Goal: Task Accomplishment & Management: Complete application form

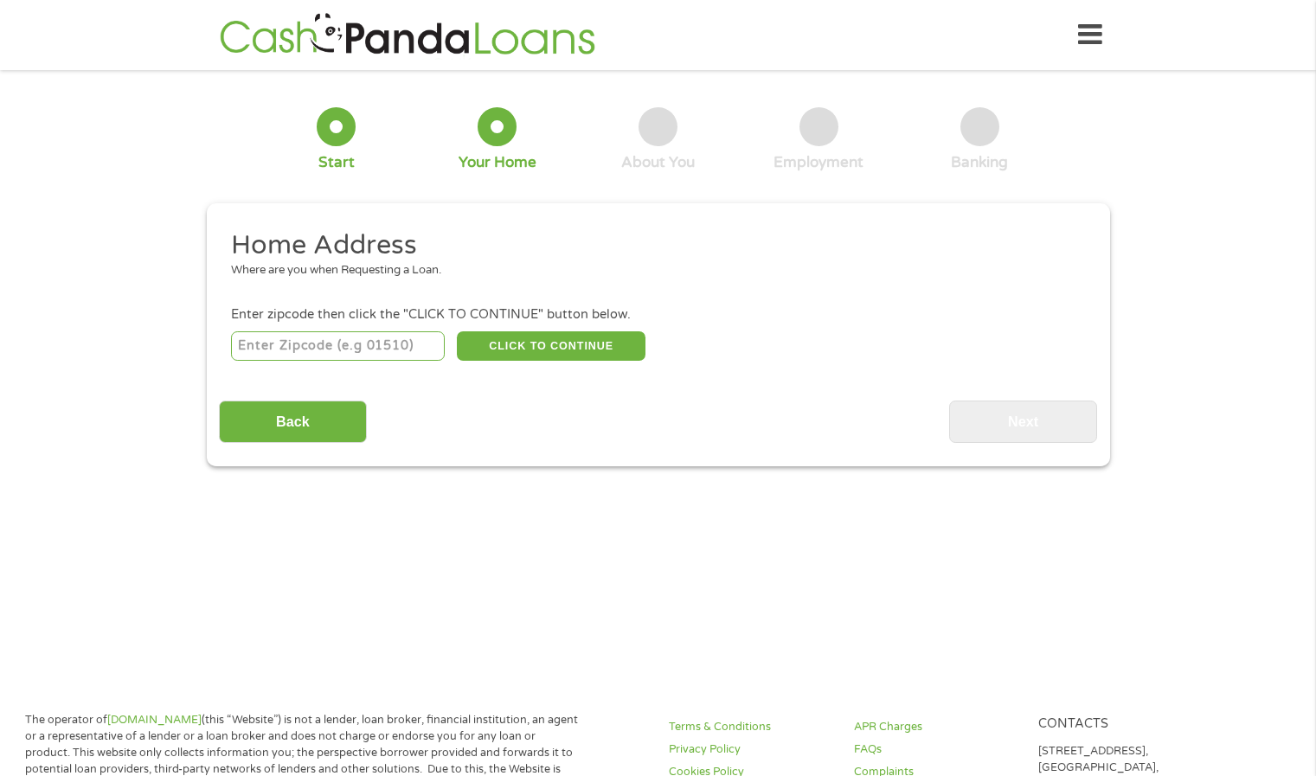
click at [271, 354] on input "number" at bounding box center [338, 345] width 214 height 29
type input "37130"
click at [546, 360] on button "CLICK TO CONTINUE" at bounding box center [551, 345] width 189 height 29
type input "37130"
type input "Murfreesboro"
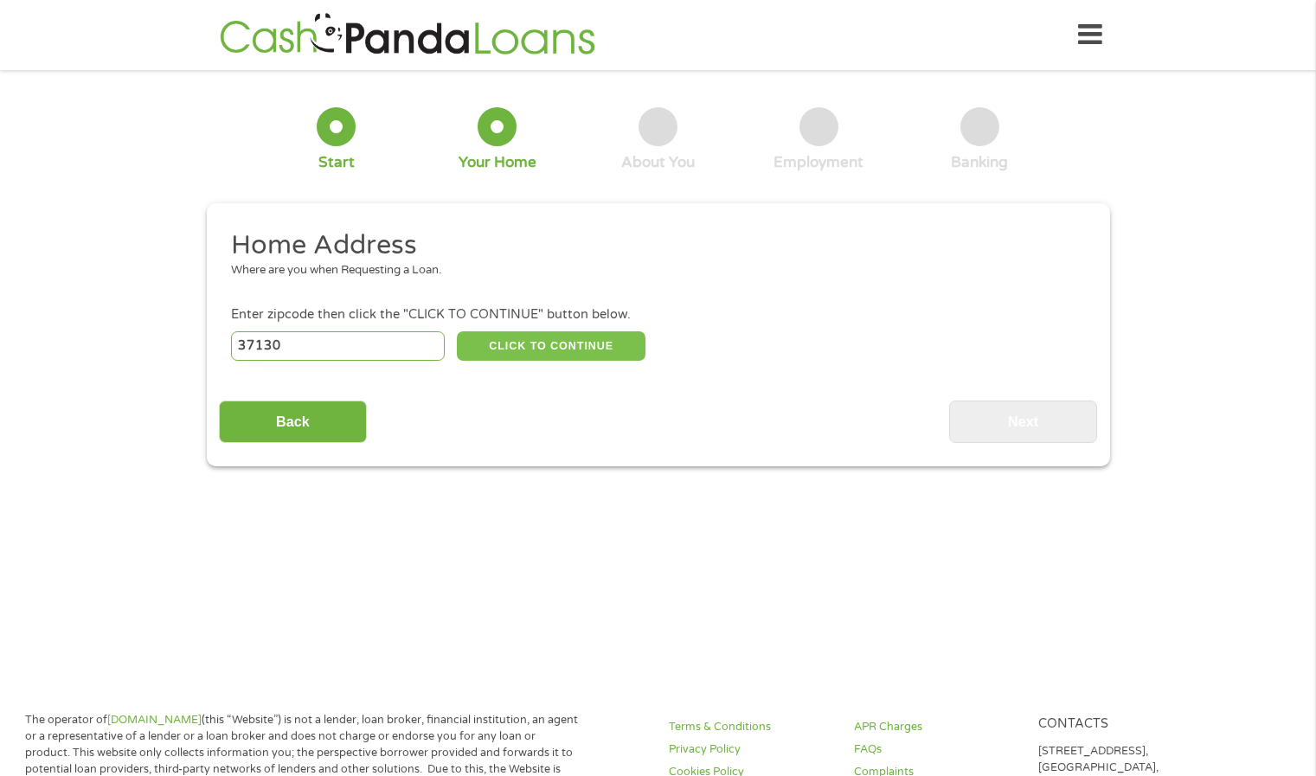
select select "[US_STATE]"
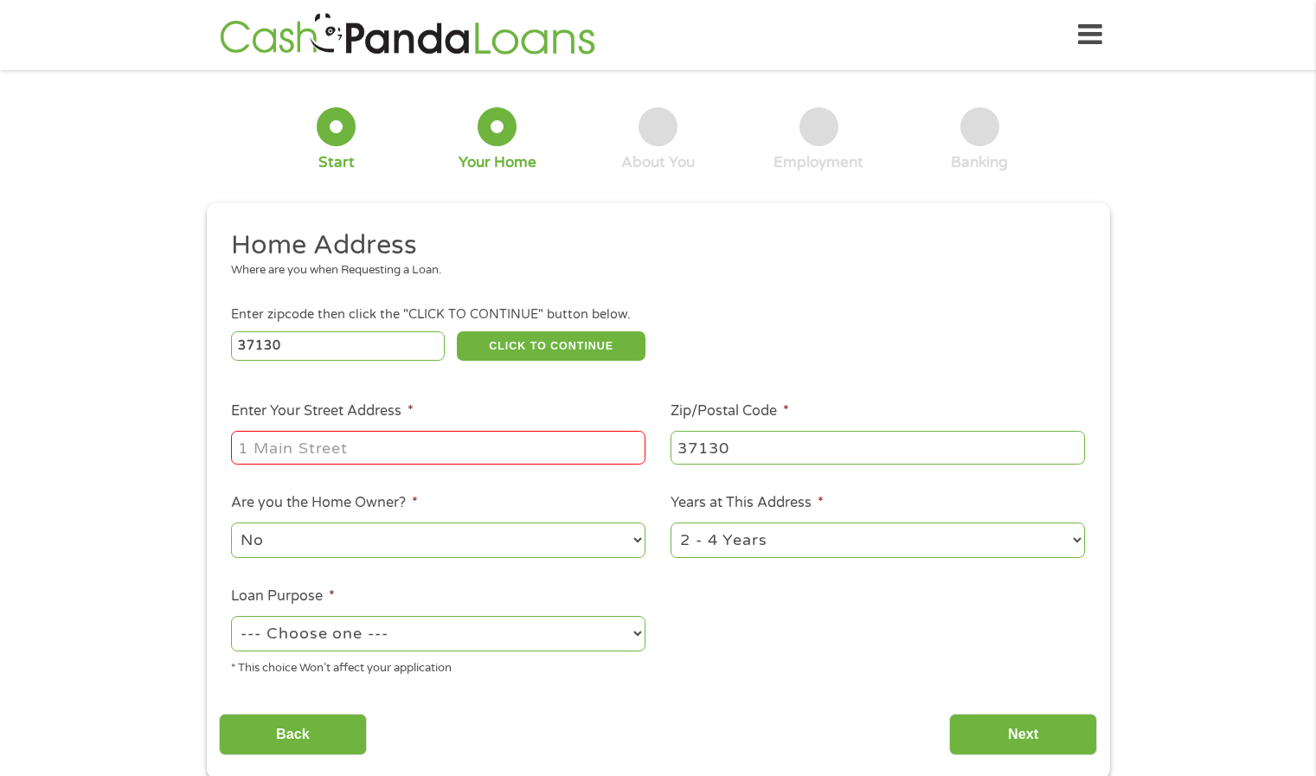
click at [442, 451] on input "Enter Your Street Address *" at bounding box center [438, 447] width 414 height 33
type input "[STREET_ADDRESS]"
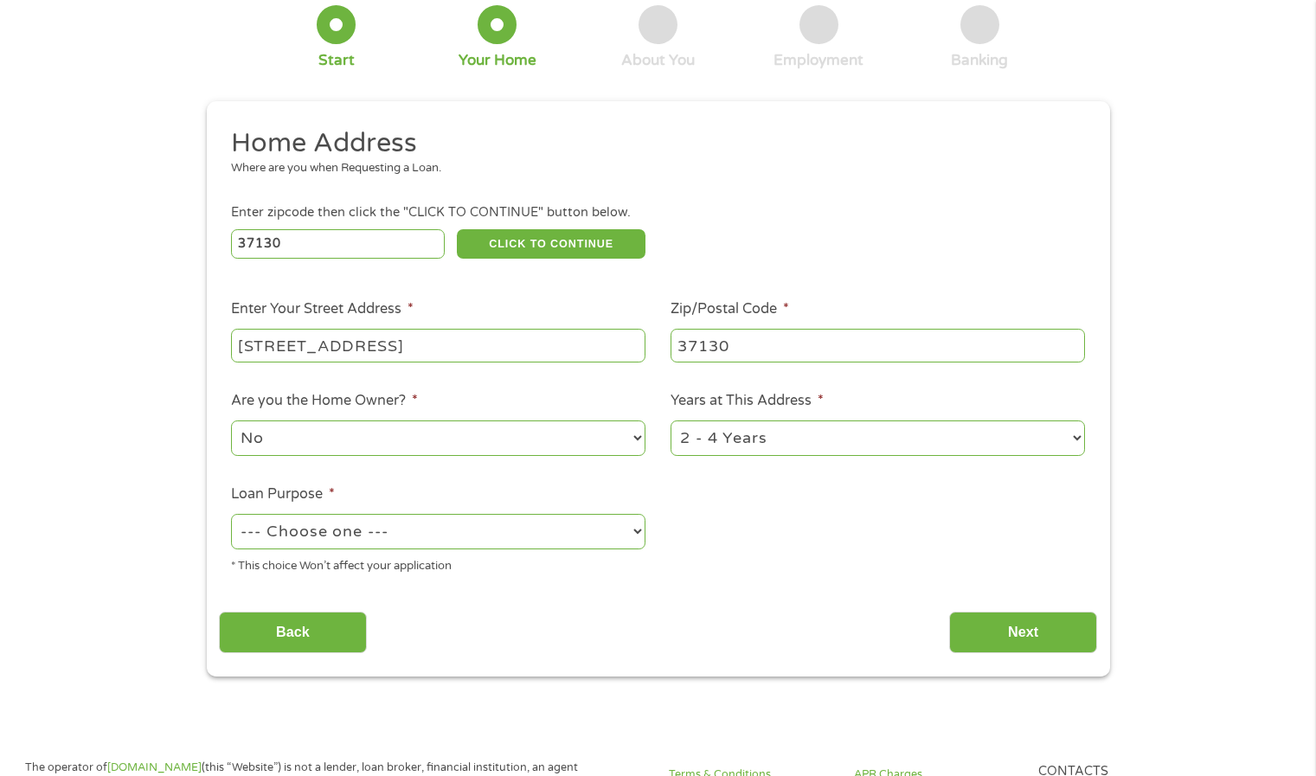
scroll to position [104, 0]
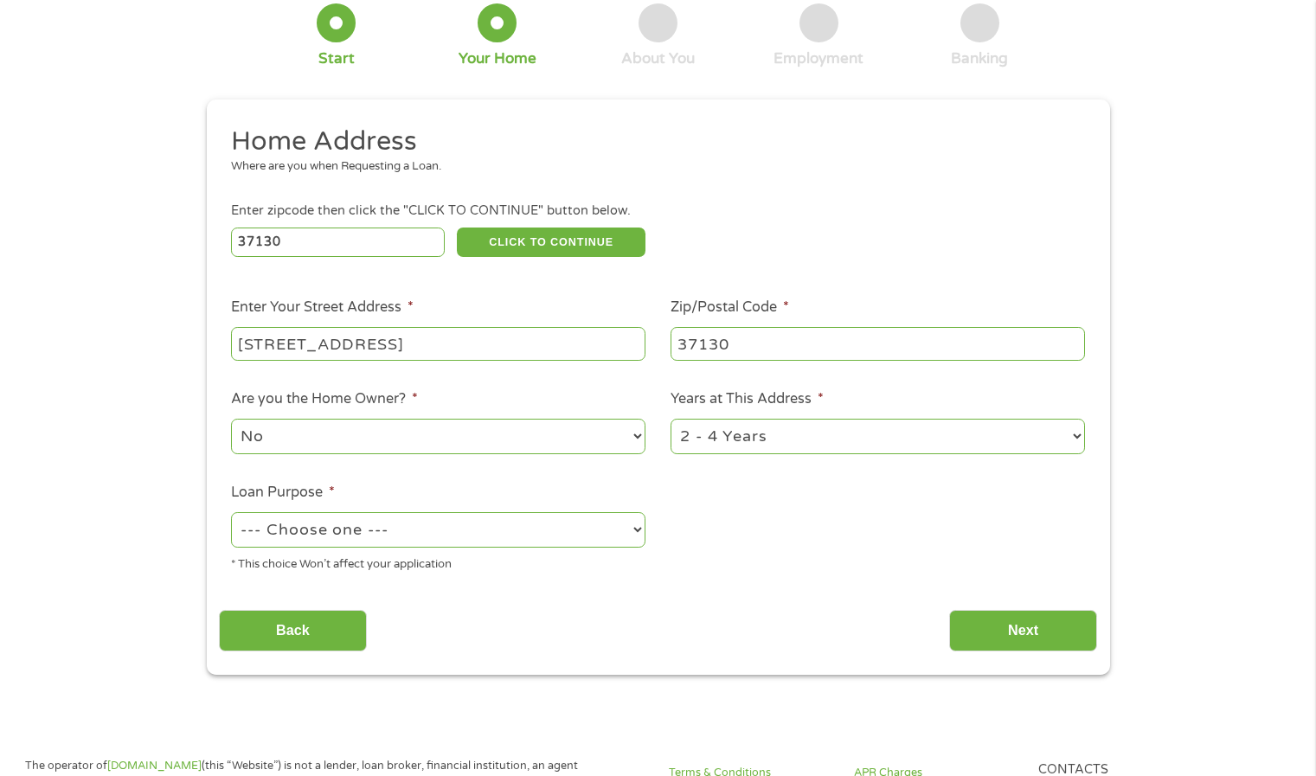
click at [467, 529] on select "--- Choose one --- Pay Bills Debt Consolidation Home Improvement Major Purchase…" at bounding box center [438, 529] width 414 height 35
select select "other"
click at [231, 512] on select "--- Choose one --- Pay Bills Debt Consolidation Home Improvement Major Purchase…" at bounding box center [438, 529] width 414 height 35
click at [982, 625] on input "Next" at bounding box center [1023, 631] width 148 height 42
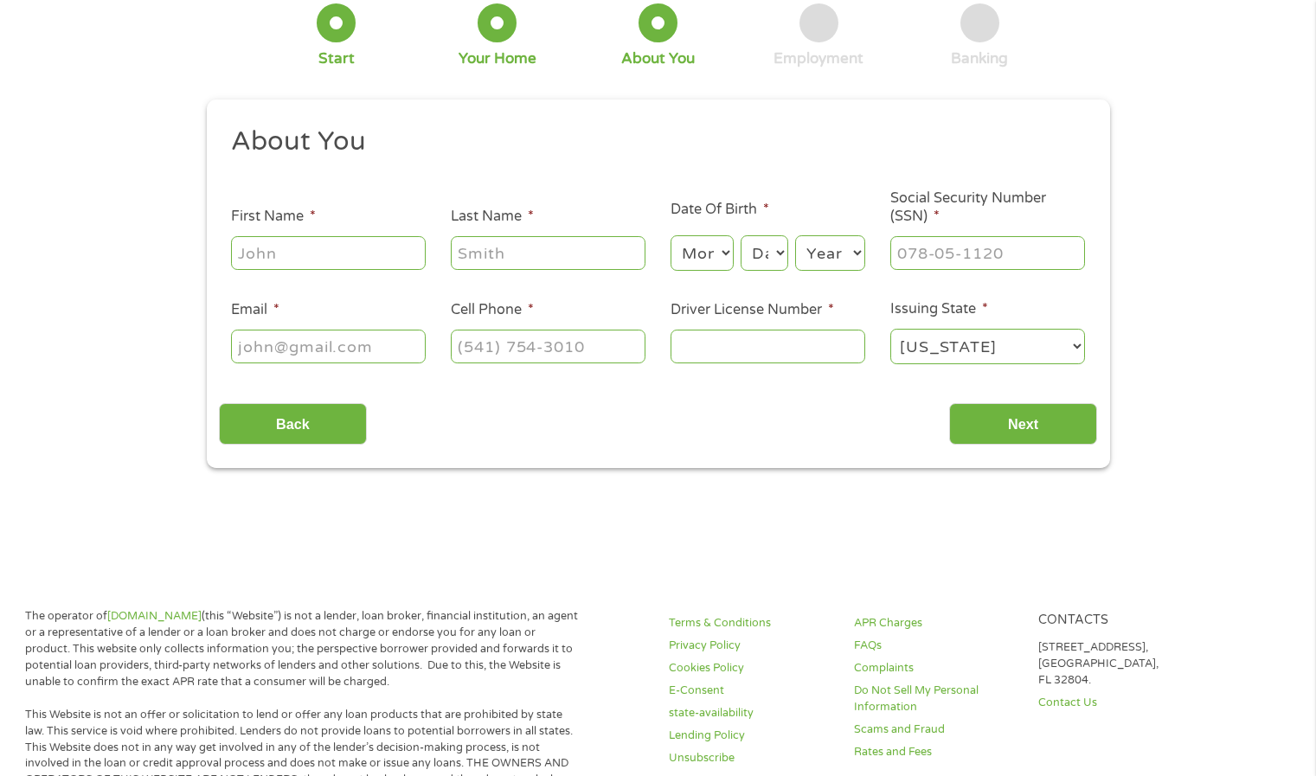
scroll to position [0, 0]
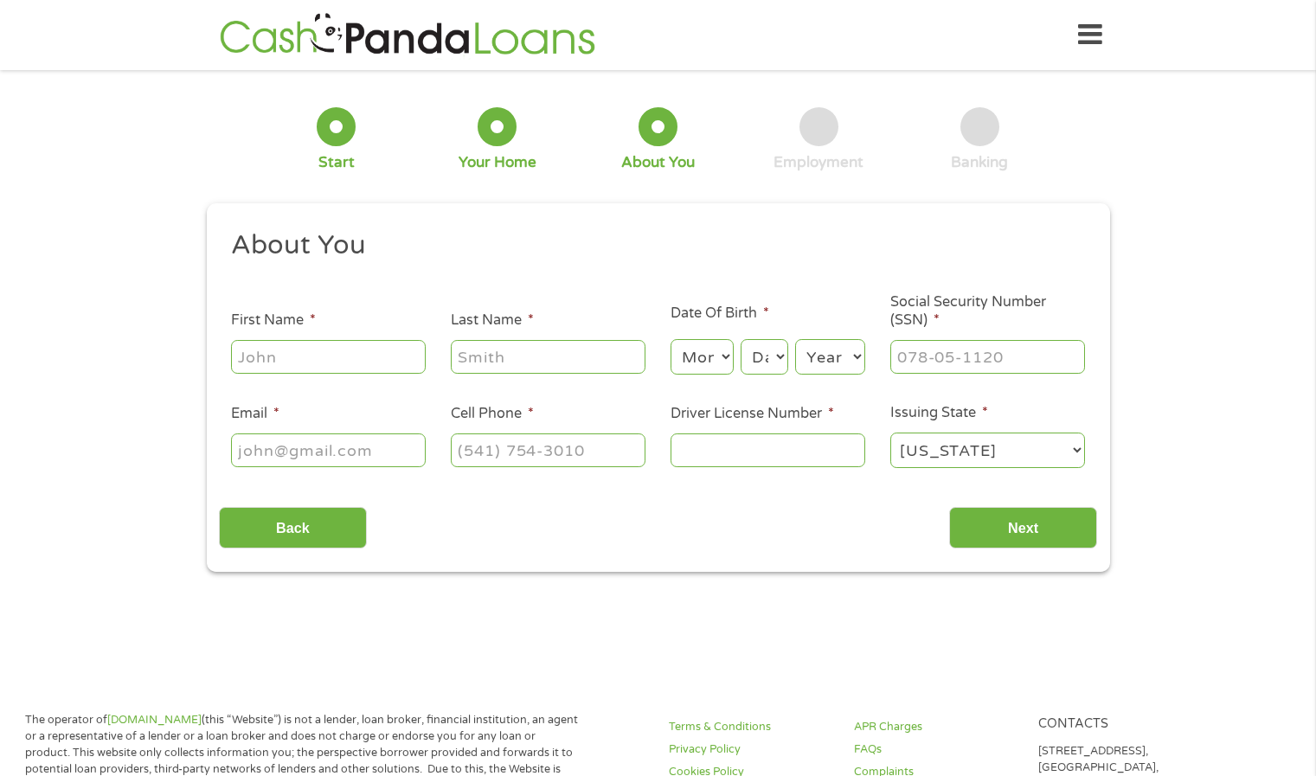
click at [370, 347] on input "First Name *" at bounding box center [328, 356] width 195 height 33
type input "[PERSON_NAME]"
type input "[EMAIL_ADDRESS][DOMAIN_NAME]"
type input "[PHONE_NUMBER]"
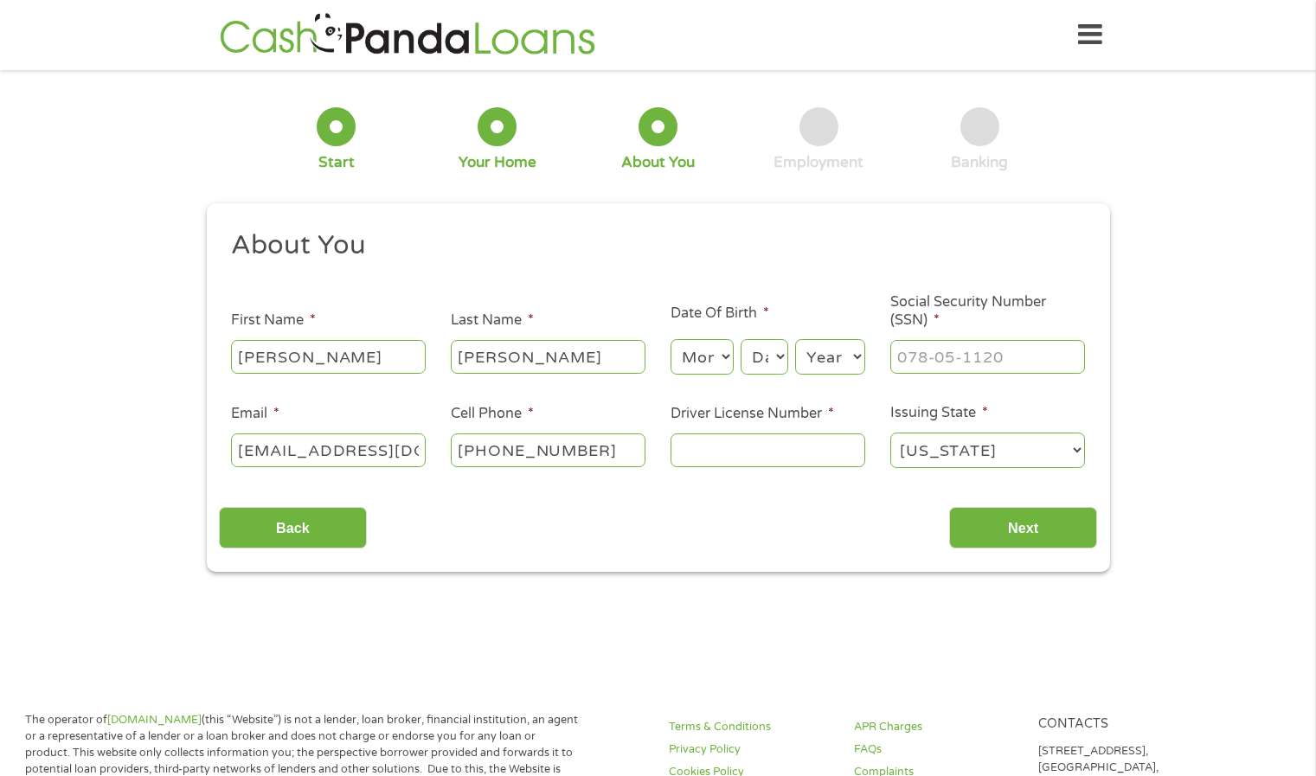
click at [708, 362] on select "Month 1 2 3 4 5 6 7 8 9 10 11 12" at bounding box center [701, 356] width 63 height 35
select select "9"
click at [670, 339] on select "Month 1 2 3 4 5 6 7 8 9 10 11 12" at bounding box center [701, 356] width 63 height 35
click at [776, 364] on select "Day 1 2 3 4 5 6 7 8 9 10 11 12 13 14 15 16 17 18 19 20 21 22 23 24 25 26 27 28 …" at bounding box center [763, 356] width 47 height 35
select select "9"
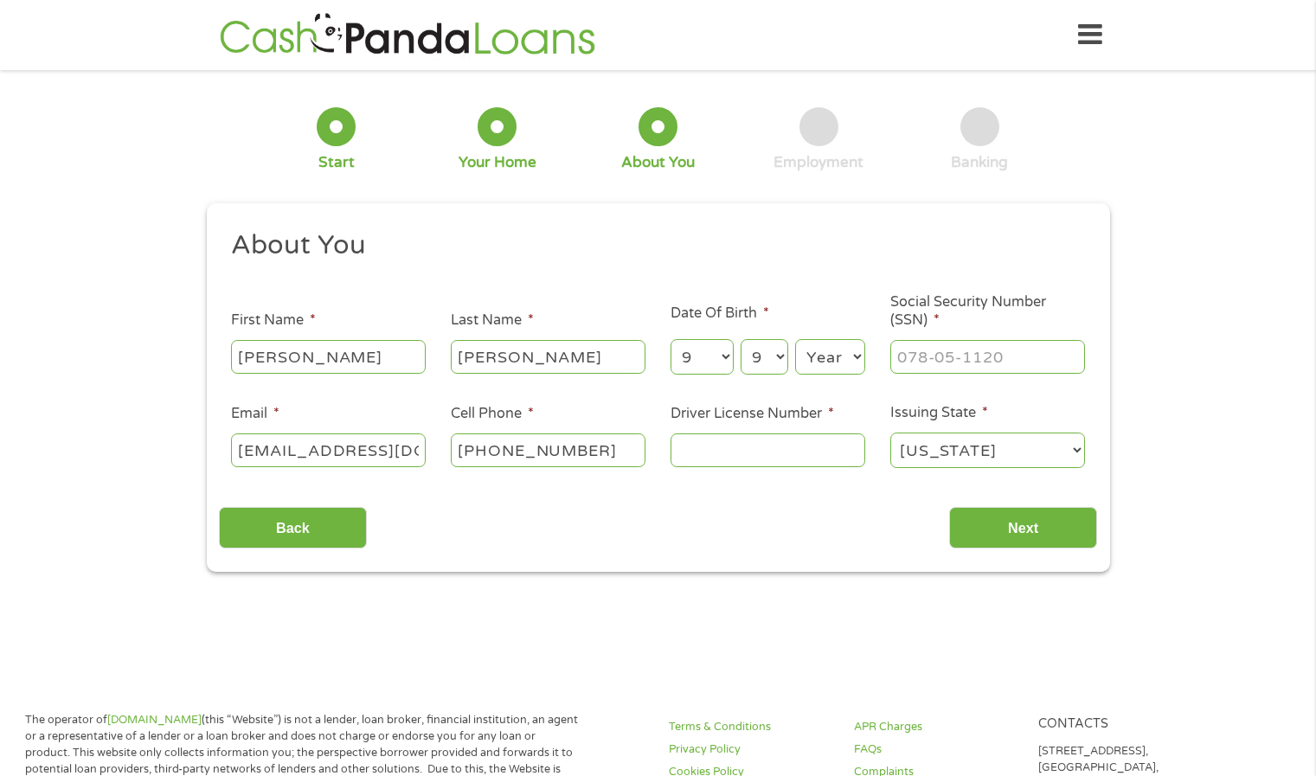
click at [740, 339] on select "Day 1 2 3 4 5 6 7 8 9 10 11 12 13 14 15 16 17 18 19 20 21 22 23 24 25 26 27 28 …" at bounding box center [763, 356] width 47 height 35
click at [833, 356] on select "Year [DATE] 2006 2005 2004 2003 2002 2001 2000 1999 1998 1997 1996 1995 1994 19…" at bounding box center [830, 356] width 70 height 35
select select "1989"
click at [795, 339] on select "Year [DATE] 2006 2005 2004 2003 2002 2001 2000 1999 1998 1997 1996 1995 1994 19…" at bounding box center [830, 356] width 70 height 35
click at [912, 345] on input "___-__-____" at bounding box center [987, 356] width 195 height 33
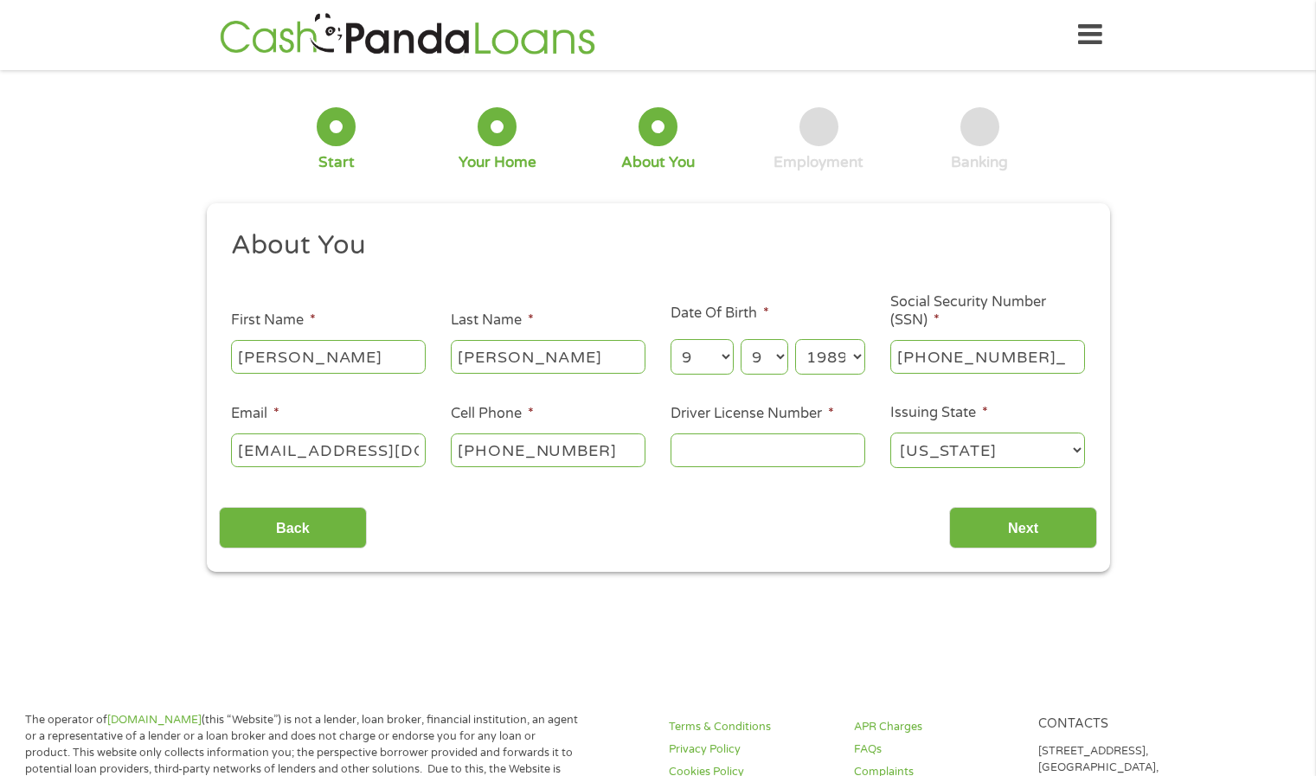
type input "078-76-0458"
click at [797, 443] on input "Driver License Number *" at bounding box center [767, 449] width 195 height 33
type input "142137739"
click at [1026, 519] on input "Next" at bounding box center [1023, 528] width 148 height 42
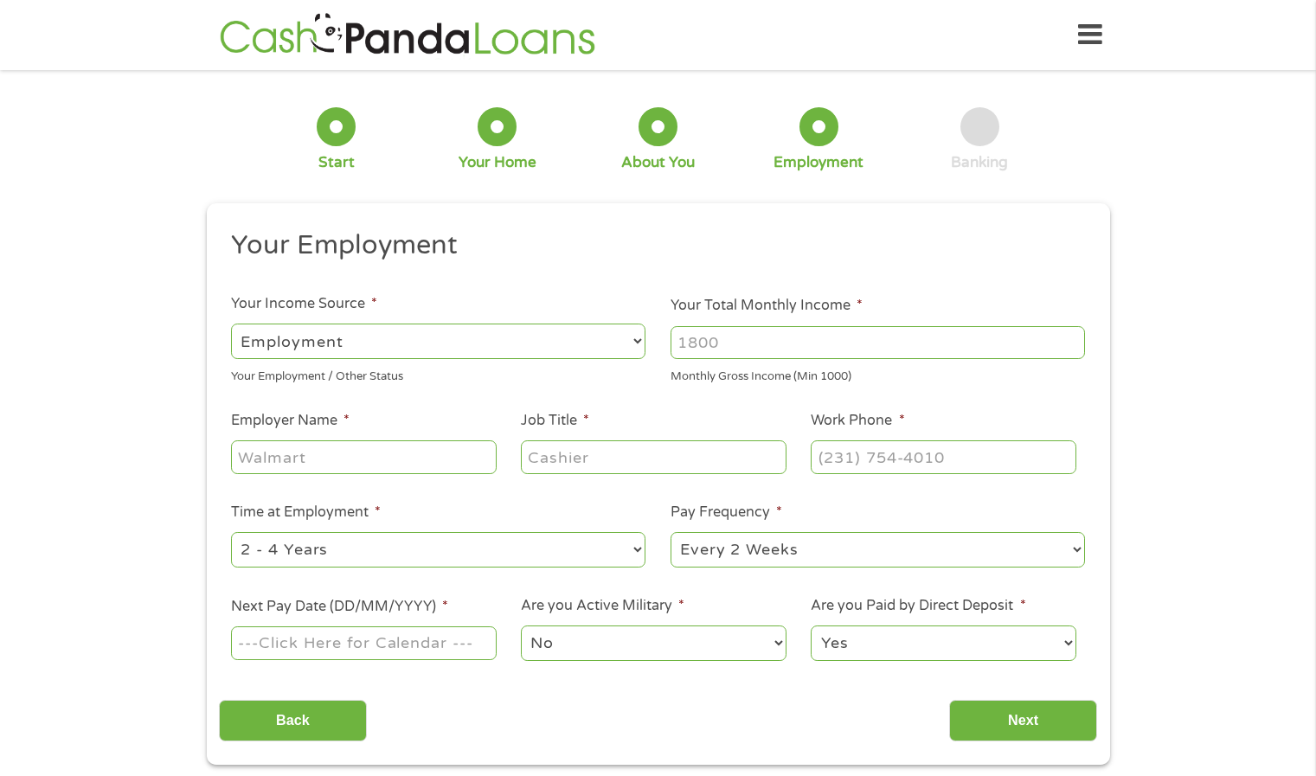
scroll to position [7, 7]
click at [740, 343] on input "Your Total Monthly Income *" at bounding box center [877, 342] width 414 height 33
type input "4600"
click at [410, 460] on input "Employer Name *" at bounding box center [363, 456] width 265 height 33
type input "CoreCivic"
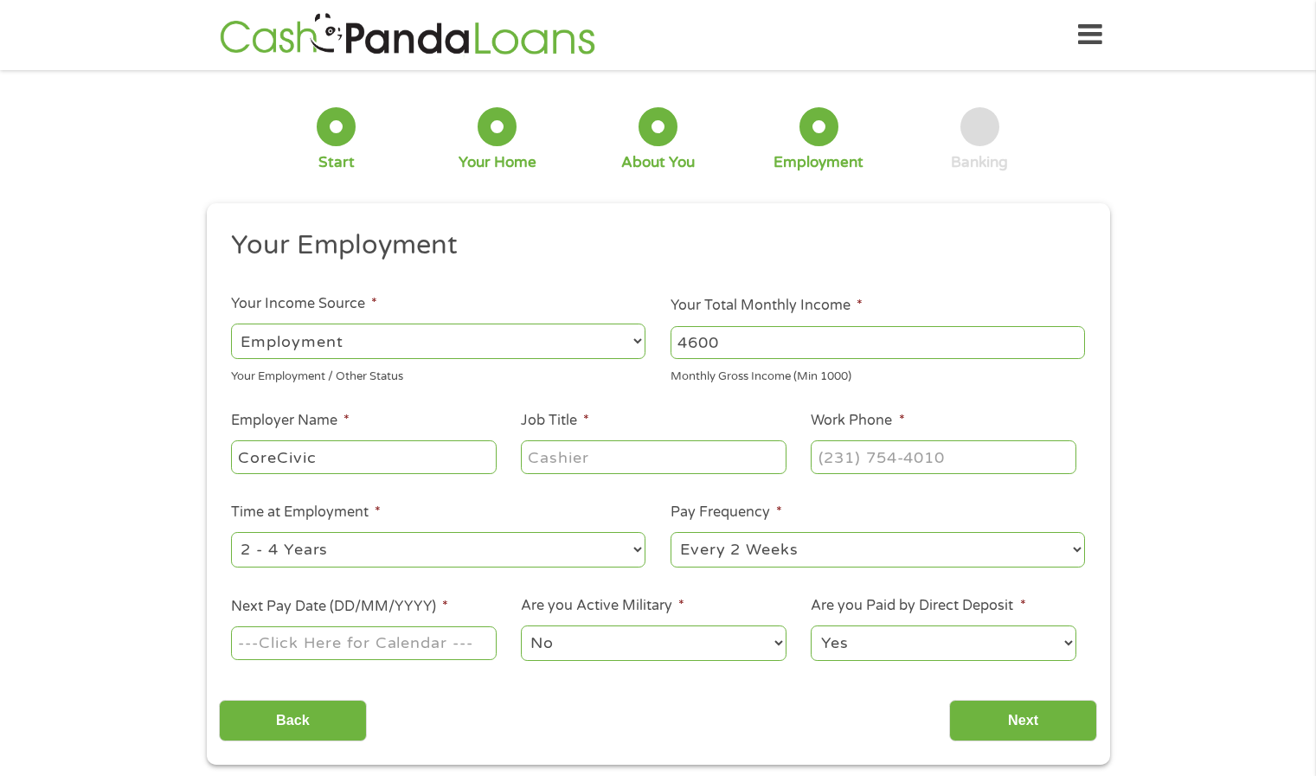
click at [569, 454] on input "Job Title *" at bounding box center [653, 456] width 265 height 33
type input "TA Process & Program Mgr"
type input "(___) ___-____"
drag, startPoint x: 819, startPoint y: 451, endPoint x: 809, endPoint y: 431, distance: 22.4
click at [809, 431] on li "Work Phone *" at bounding box center [943, 443] width 290 height 67
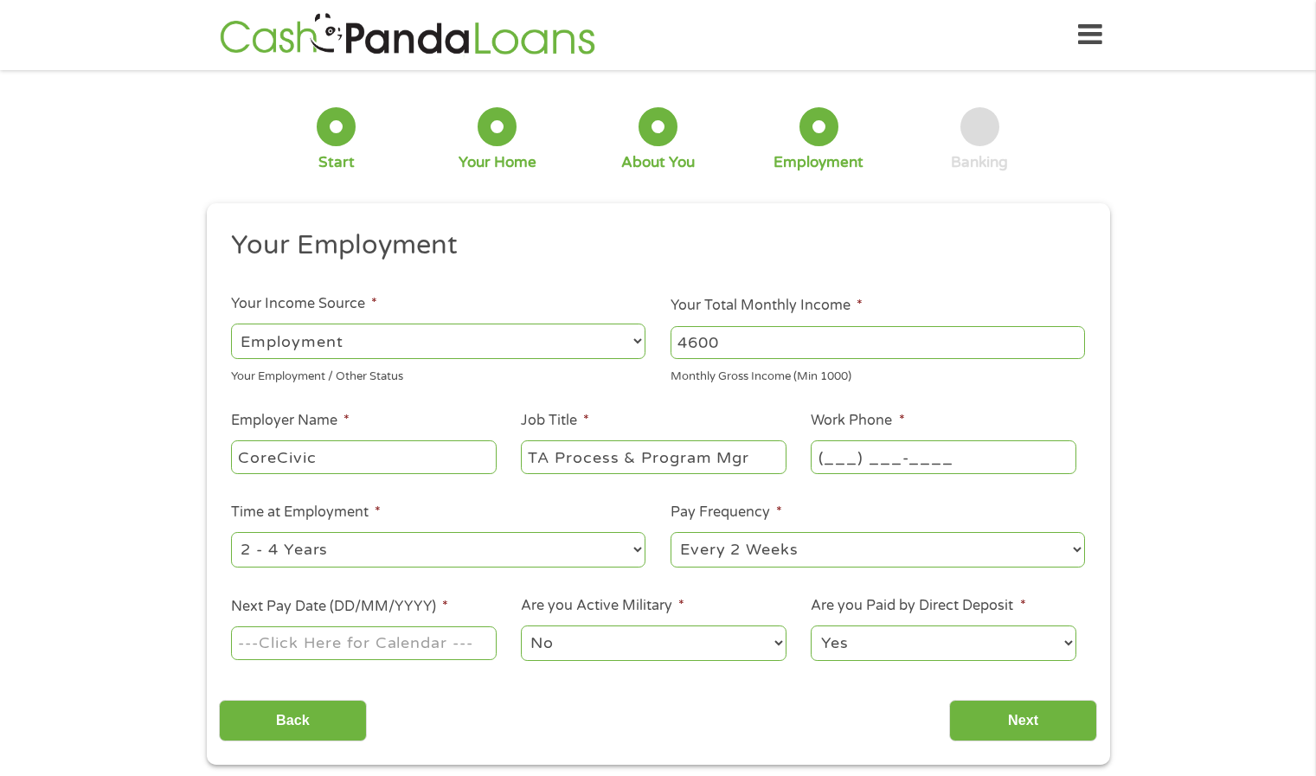
click at [852, 450] on input "(___) ___-____" at bounding box center [943, 456] width 265 height 33
type input "[PHONE_NUMBER]"
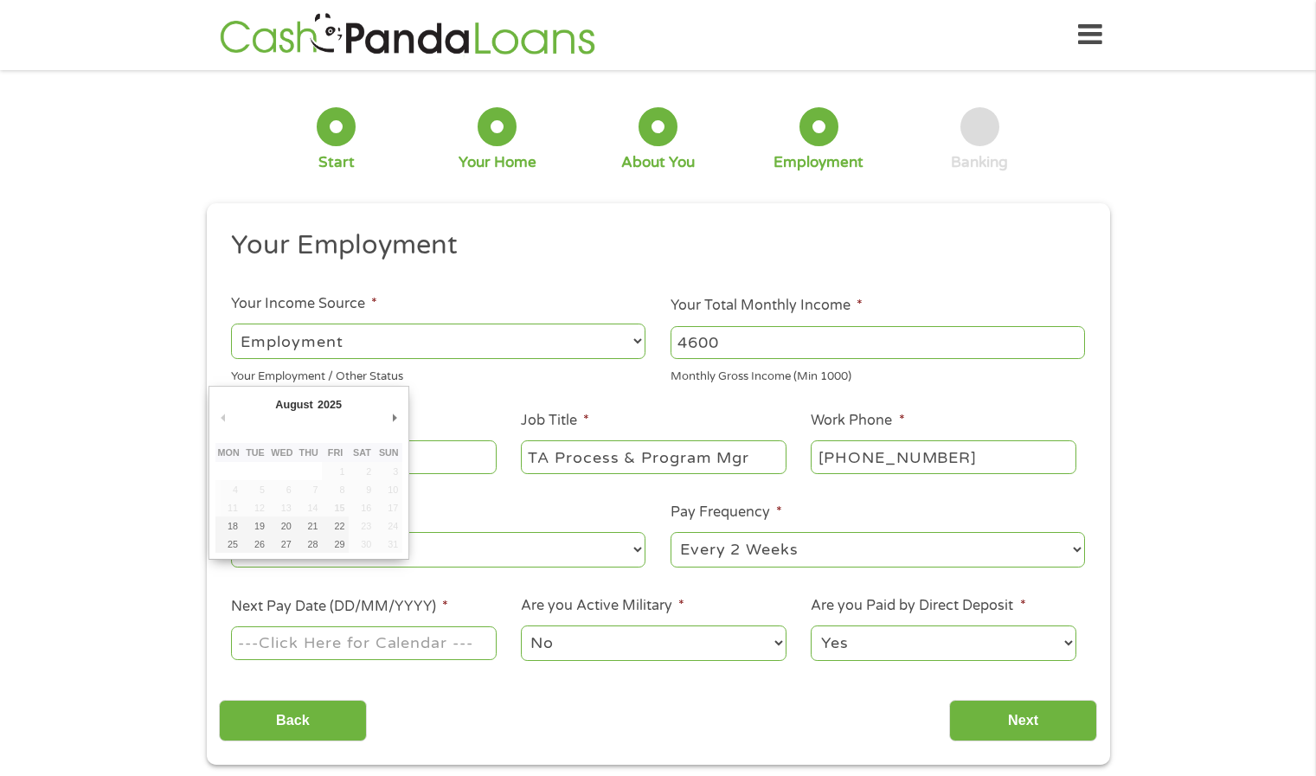
click at [444, 643] on input "Next Pay Date (DD/MM/YYYY) *" at bounding box center [363, 642] width 265 height 33
type input "[DATE]"
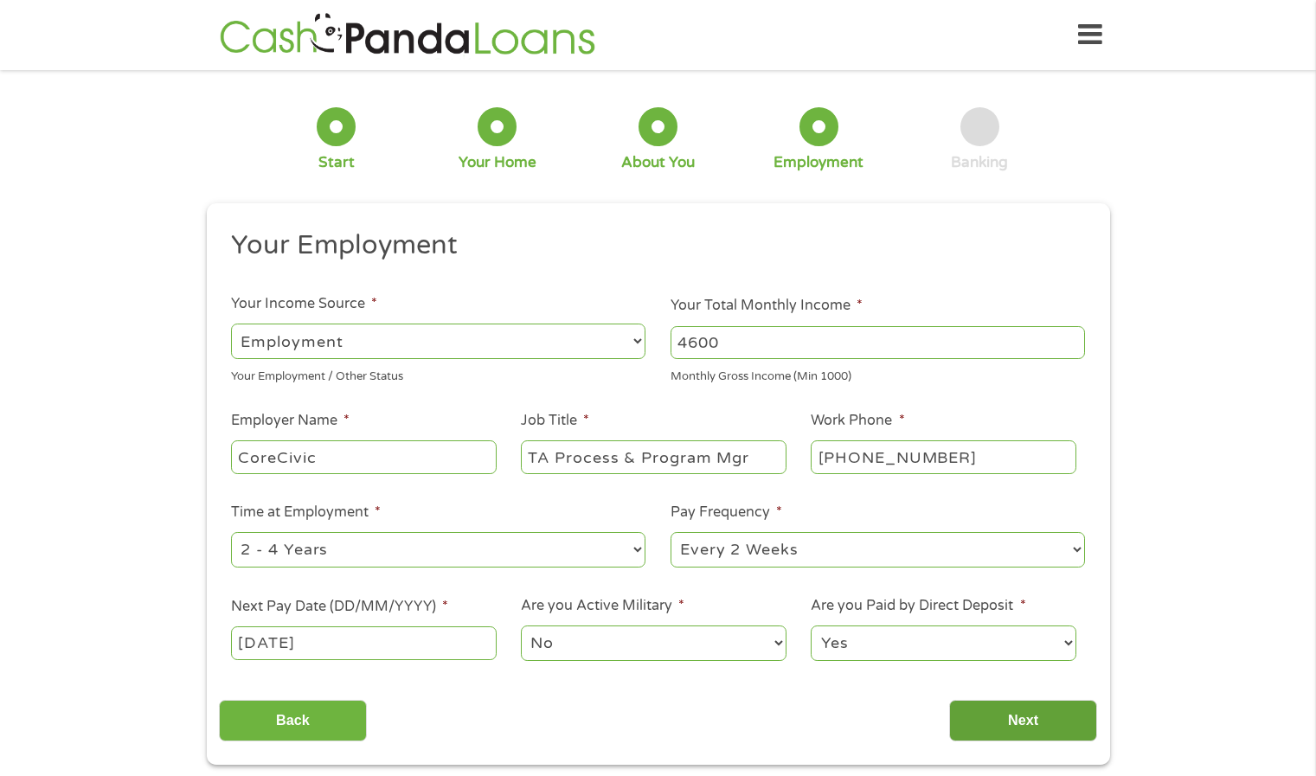
click at [1014, 722] on input "Next" at bounding box center [1023, 721] width 148 height 42
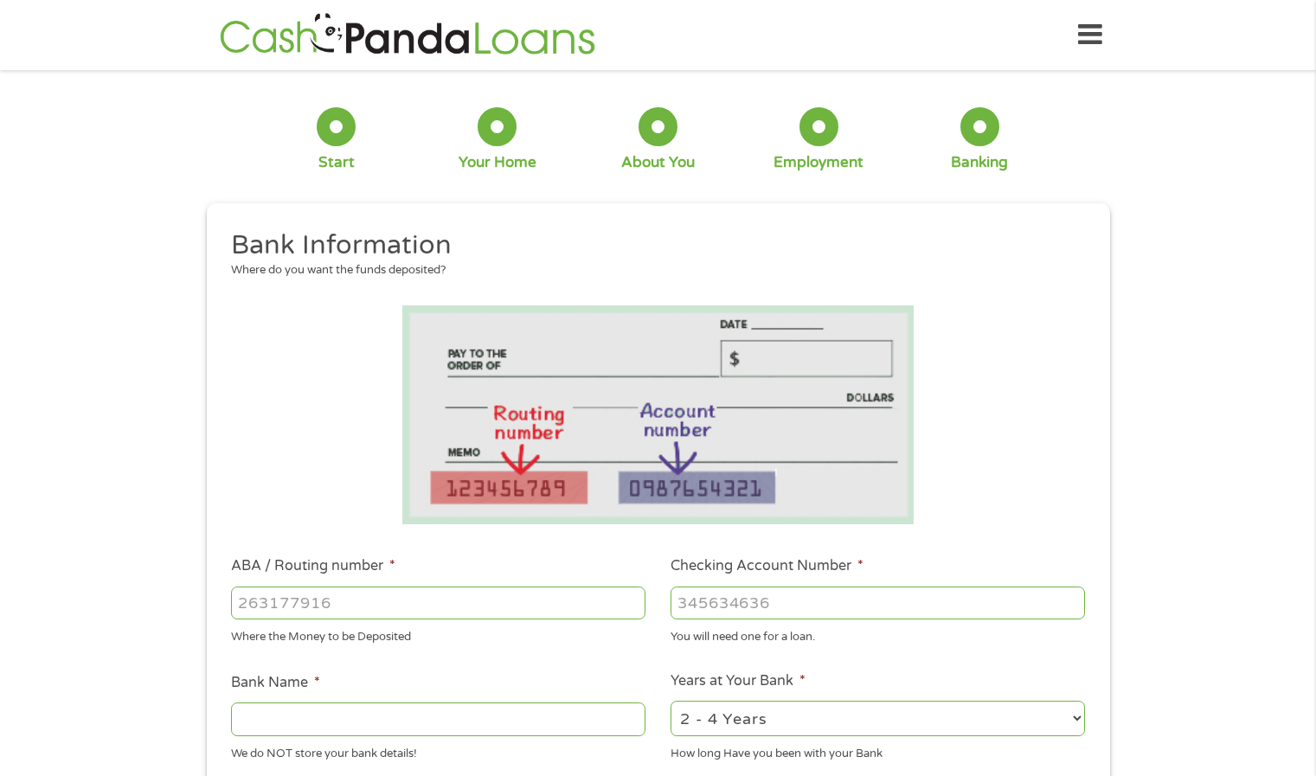
scroll to position [239, 0]
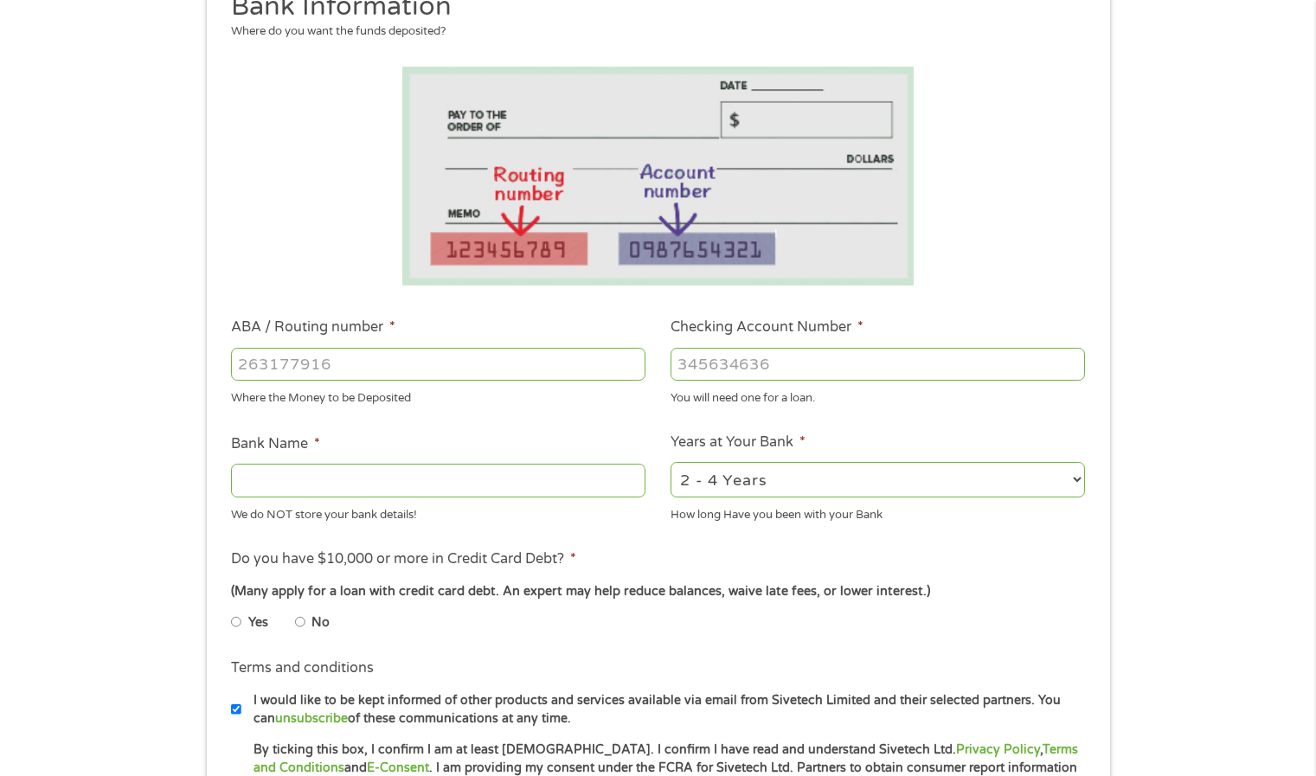
click at [545, 351] on input "ABA / Routing number *" at bounding box center [438, 364] width 414 height 33
type input "124303201"
type input "VARO BANK, NATIONAL ASSOCIATION"
type input "42993006"
click at [510, 395] on div "Where the Money to be Deposited" at bounding box center [438, 395] width 414 height 23
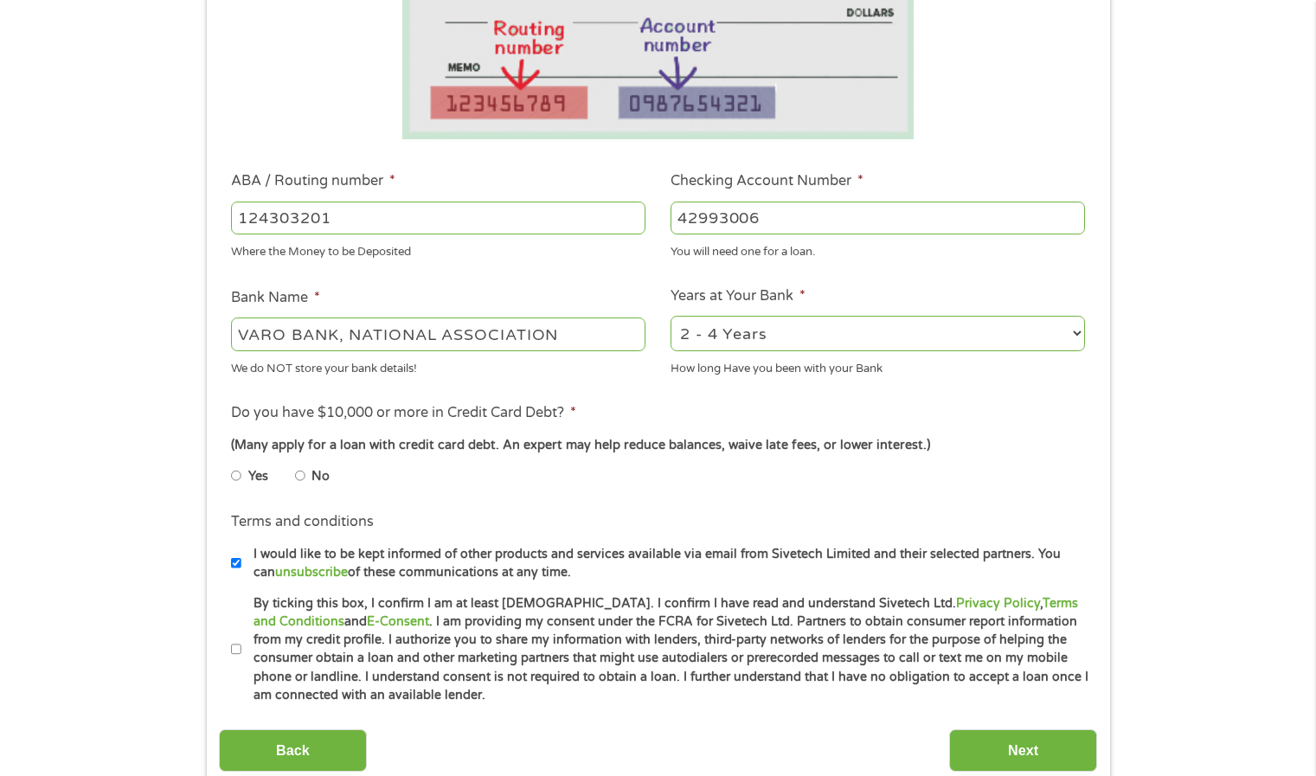
scroll to position [386, 0]
click at [299, 475] on input "No" at bounding box center [300, 475] width 10 height 28
radio input "true"
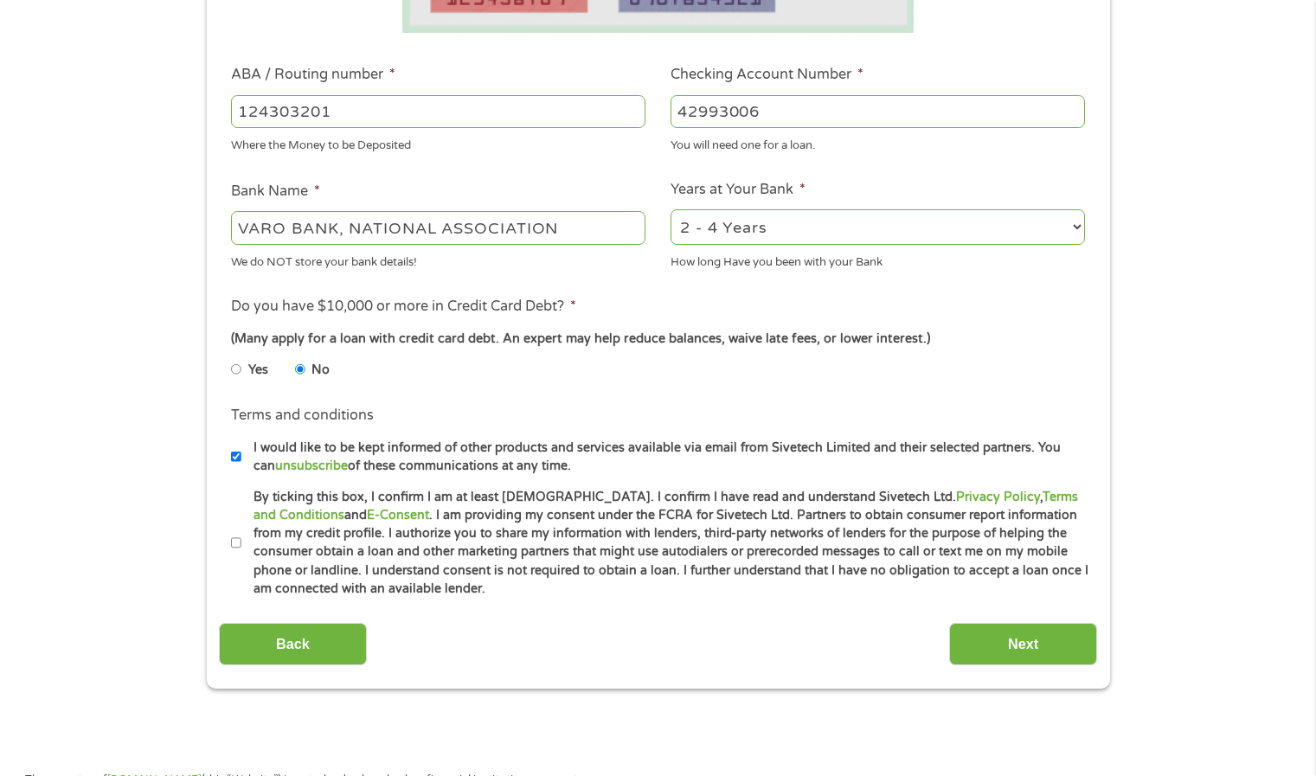
scroll to position [492, 0]
click at [240, 546] on input "By ticking this box, I confirm I am at least [DEMOGRAPHIC_DATA]. I confirm I ha…" at bounding box center [236, 543] width 10 height 28
checkbox input "true"
click at [1005, 639] on input "Next" at bounding box center [1023, 643] width 148 height 42
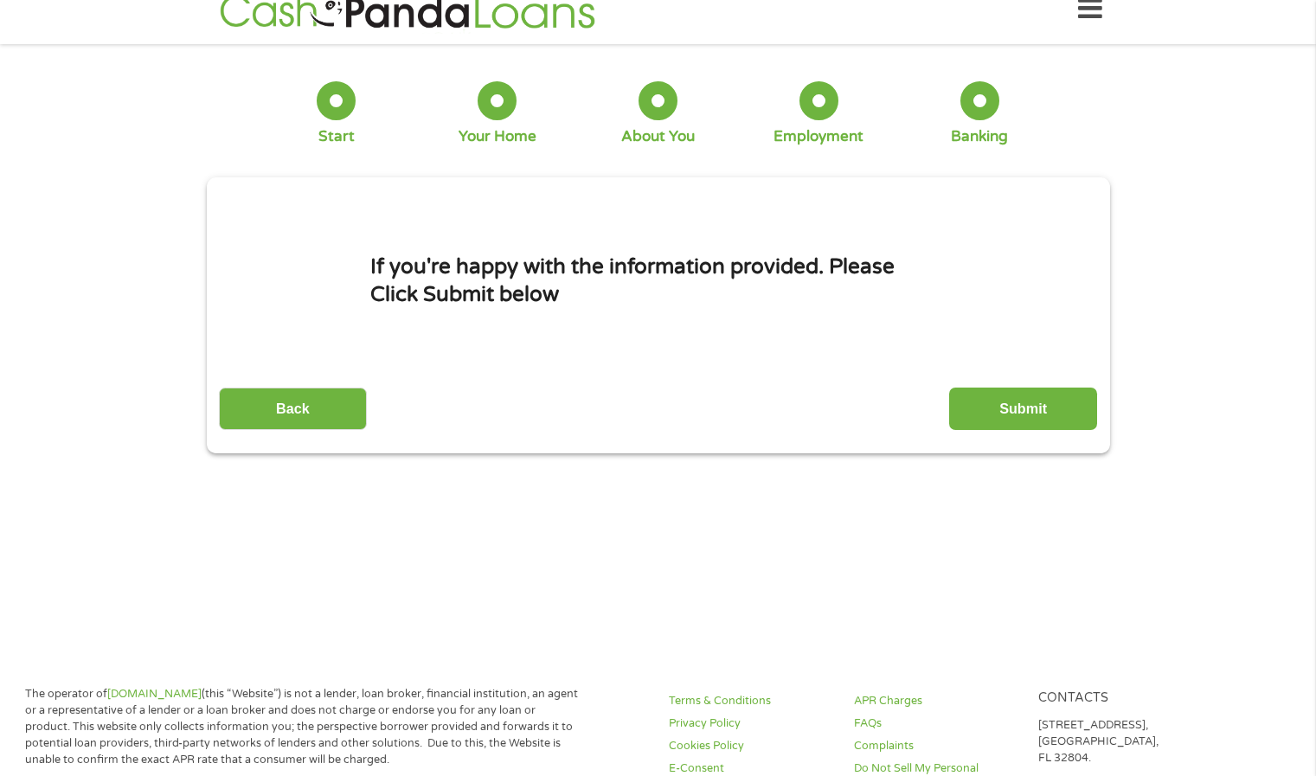
scroll to position [0, 0]
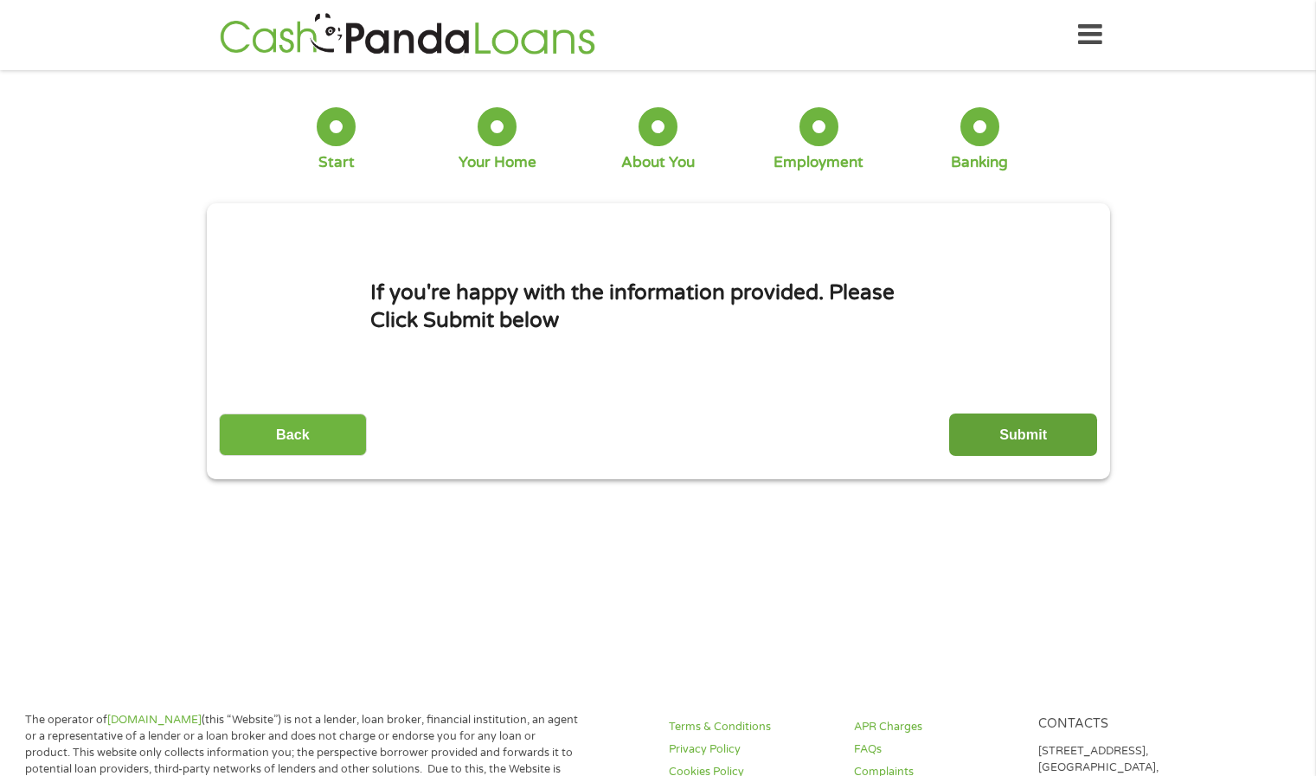
click at [992, 441] on input "Submit" at bounding box center [1023, 434] width 148 height 42
